Goal: Go to known website: Go to known website

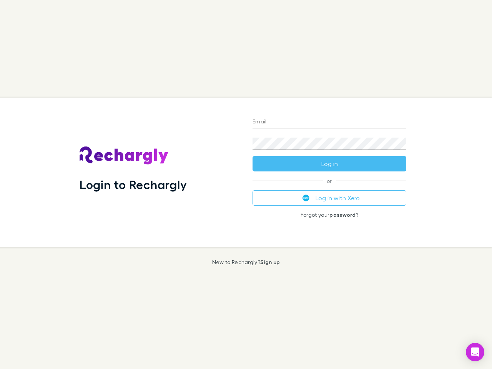
click at [246, 184] on div "Login to Rechargly" at bounding box center [159, 172] width 173 height 149
click at [329, 122] on input "Email" at bounding box center [329, 122] width 154 height 12
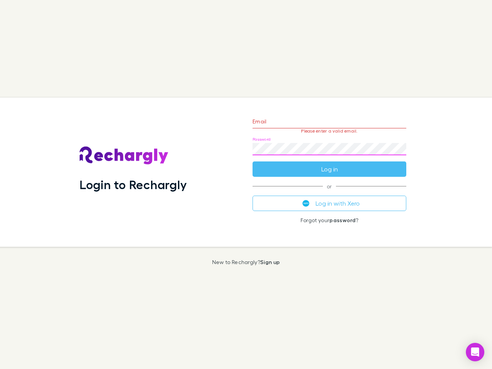
click at [329, 164] on form "Email Please enter a valid email. Password Log in" at bounding box center [329, 143] width 154 height 67
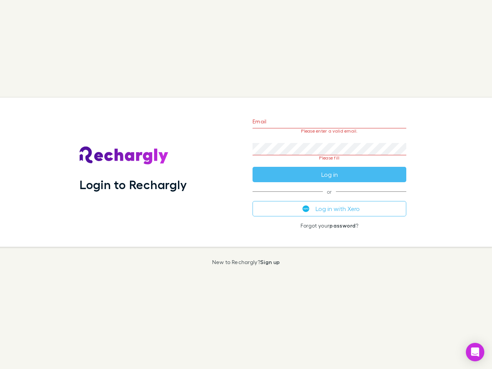
click at [329, 198] on div "Email Please enter a valid email. Password Please fill Log in or Log in with Xe…" at bounding box center [329, 172] width 166 height 149
click at [475, 352] on icon "Open Intercom Messenger" at bounding box center [475, 351] width 8 height 9
